Goal: Communication & Community: Answer question/provide support

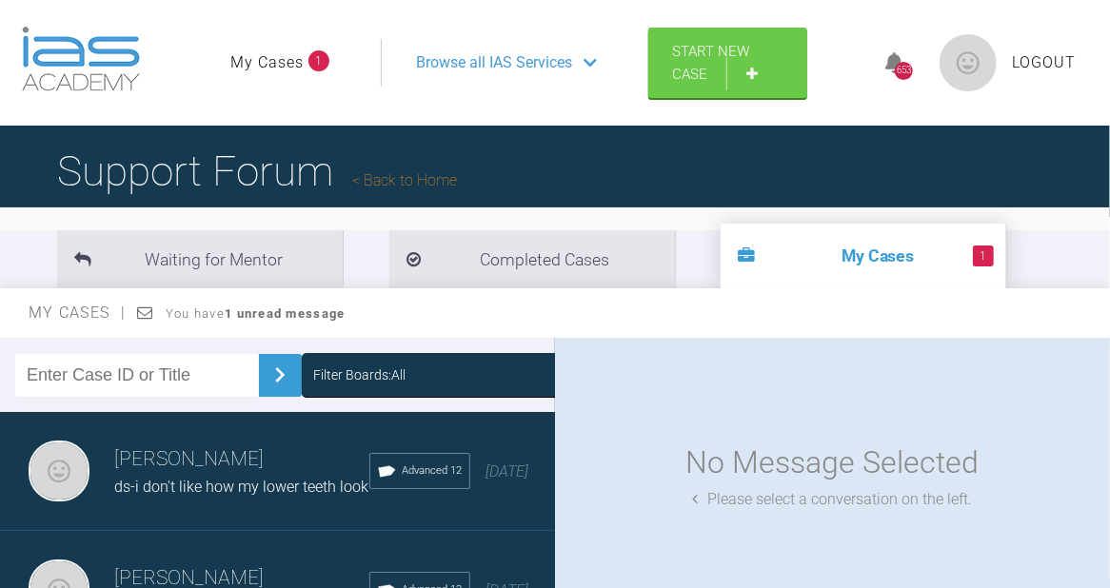
click at [778, 259] on li "1 My Cases" at bounding box center [863, 256] width 286 height 65
click at [311, 313] on strong "1 unread message" at bounding box center [285, 313] width 120 height 14
click at [151, 315] on icon at bounding box center [146, 312] width 16 height 15
click at [973, 256] on span "1" at bounding box center [983, 256] width 21 height 21
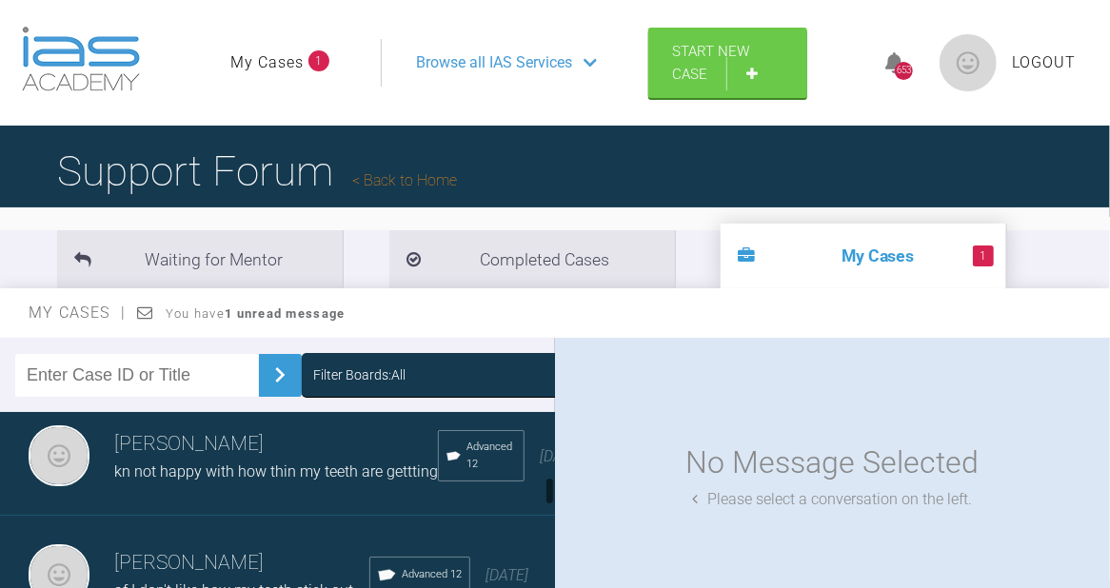
scroll to position [507, 0]
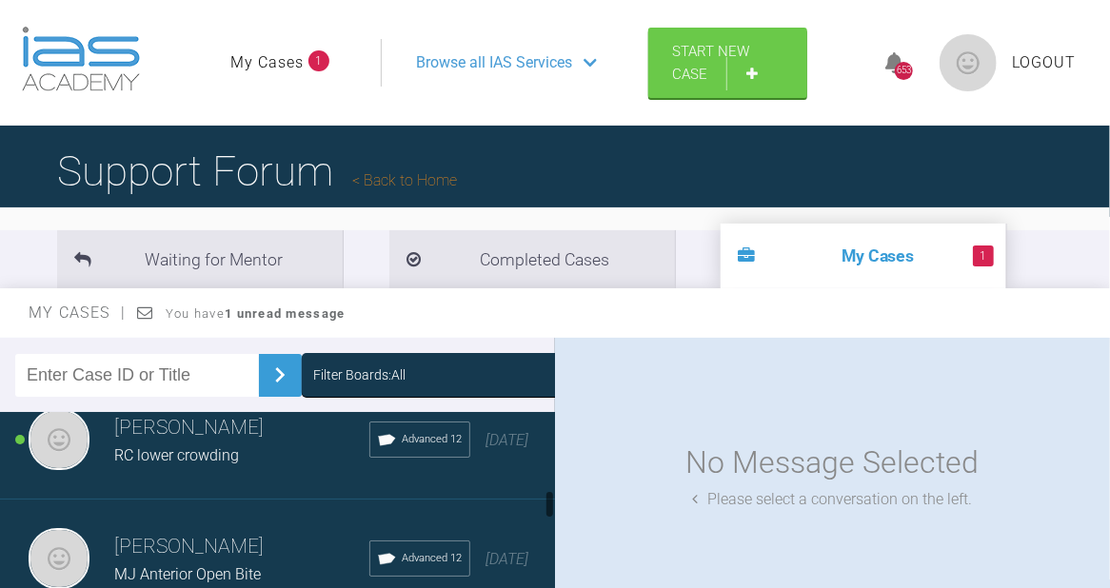
click at [219, 444] on h3 "[PERSON_NAME]" at bounding box center [241, 428] width 255 height 32
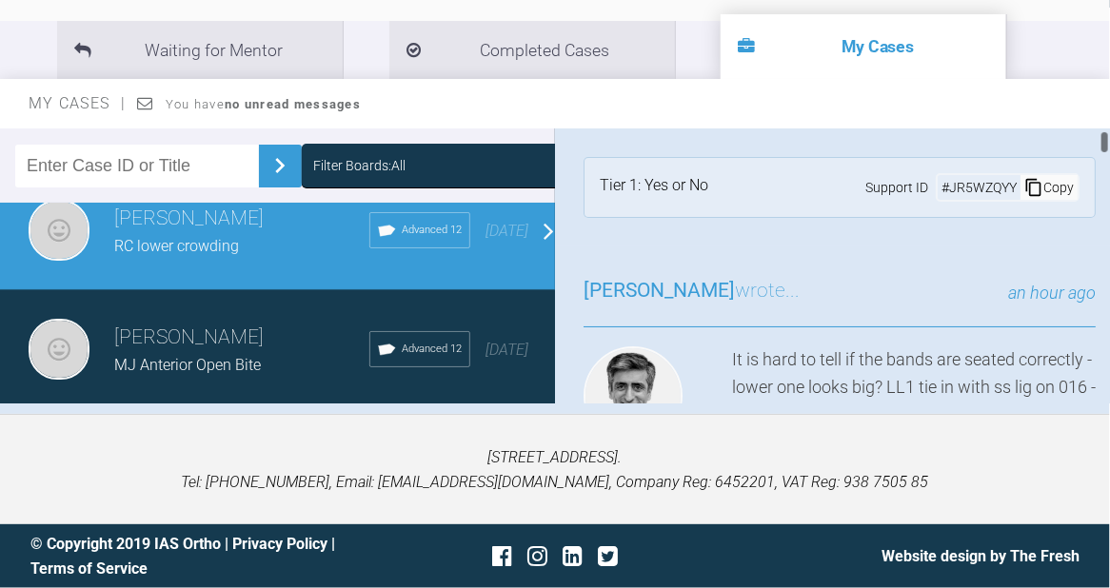
scroll to position [253, 0]
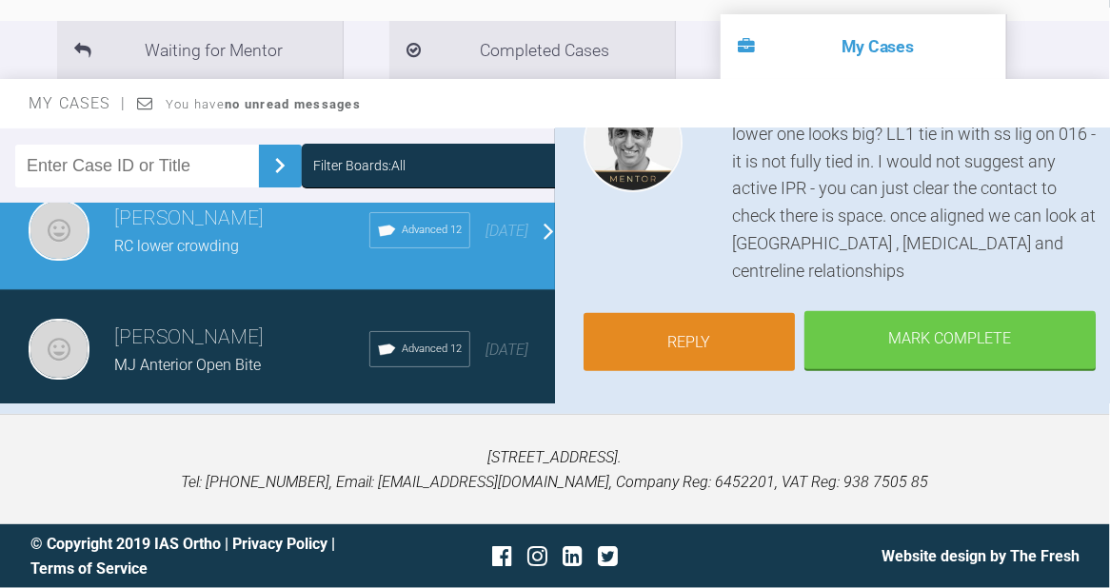
click at [726, 339] on link "Reply" at bounding box center [688, 342] width 211 height 59
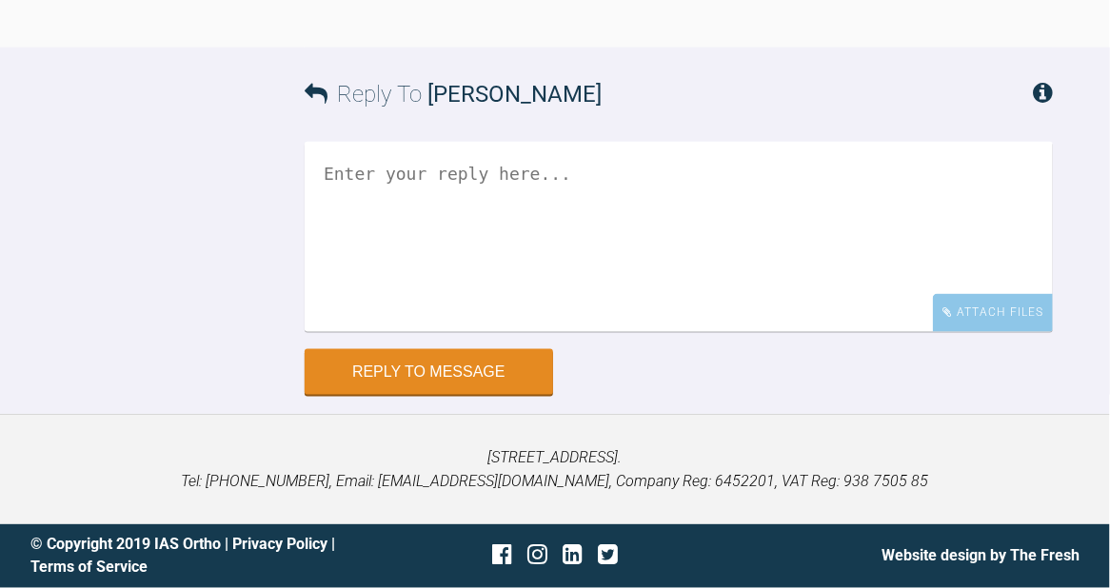
scroll to position [9160, 0]
click at [379, 216] on textarea at bounding box center [679, 236] width 748 height 190
type textarea "ok will check"
click at [344, 371] on button "Reply to Message" at bounding box center [429, 373] width 248 height 46
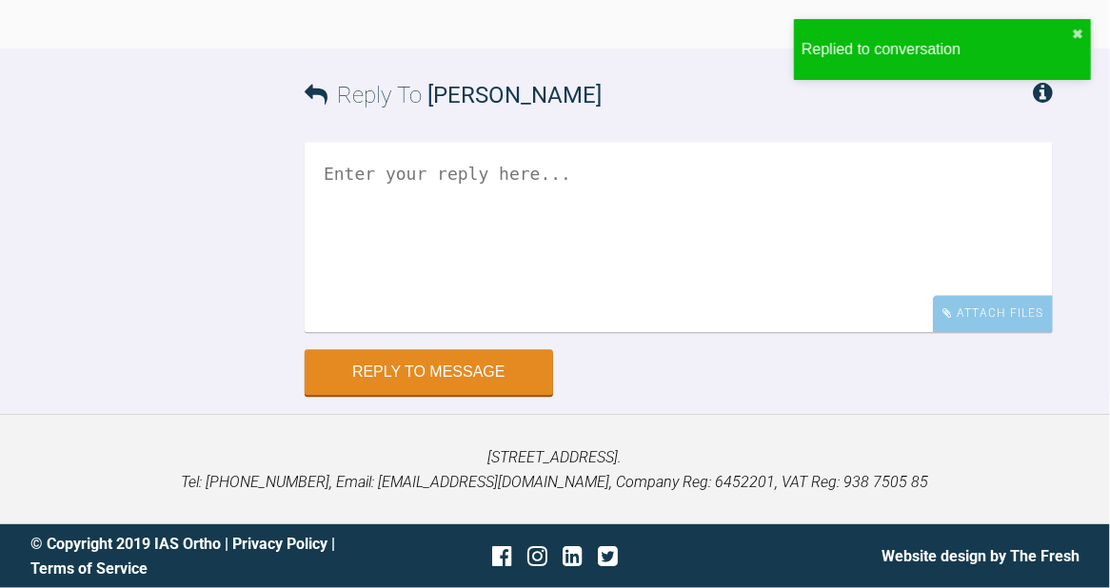
scroll to position [9502, 0]
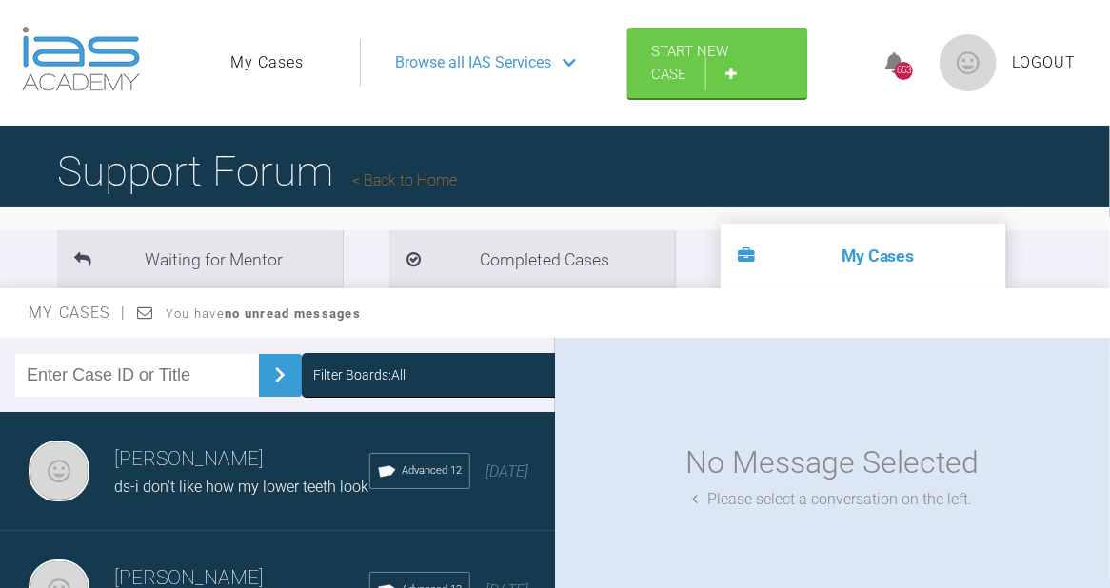
click at [74, 383] on input "text" at bounding box center [137, 375] width 244 height 43
type input "af"
click at [267, 383] on img at bounding box center [280, 375] width 30 height 30
click at [222, 464] on h3 "Roekshana Shar" at bounding box center [241, 459] width 255 height 32
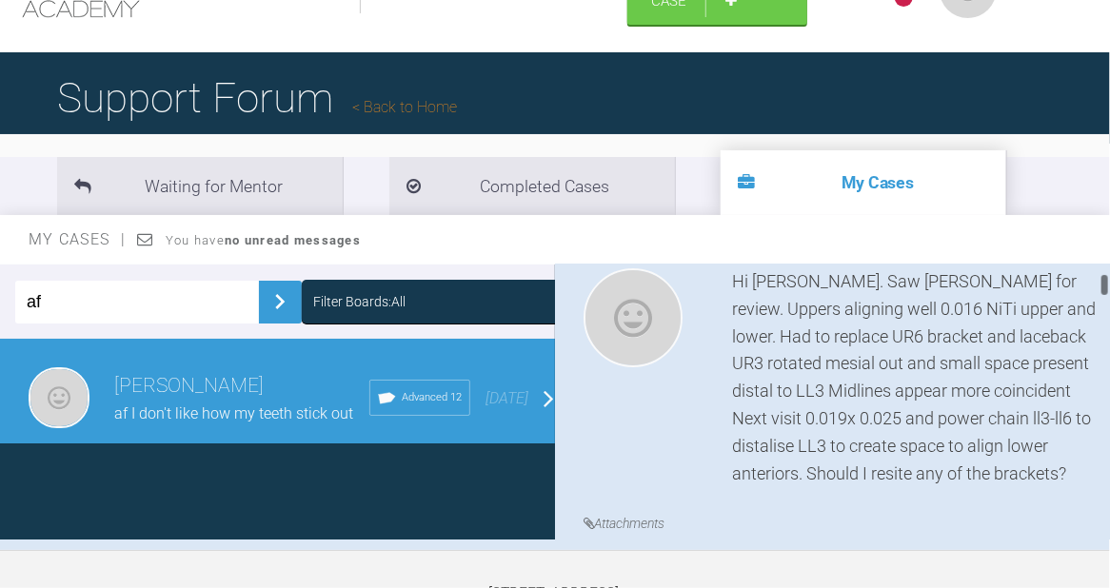
scroll to position [253, 0]
